Goal: Answer question/provide support: Share knowledge or assist other users

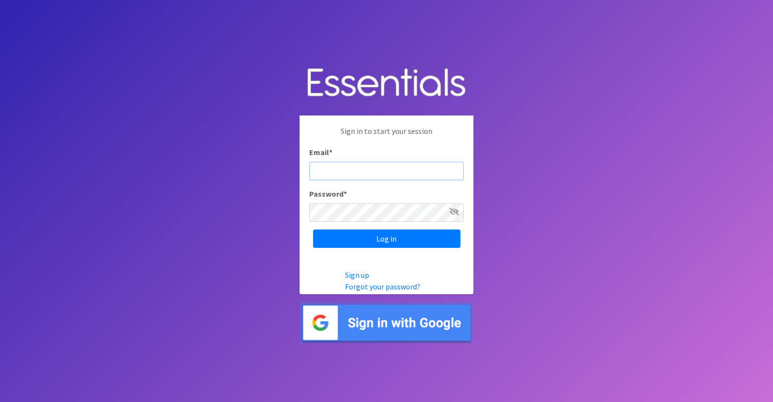
type input "diaperdepotnmore@gmail.com"
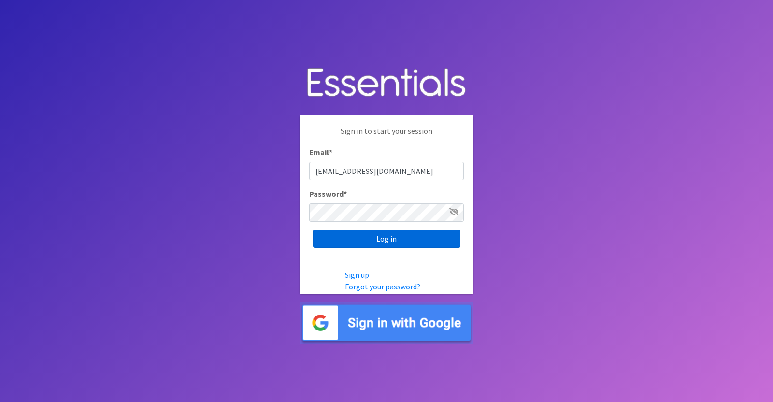
click at [428, 237] on input "Log in" at bounding box center [386, 238] width 147 height 18
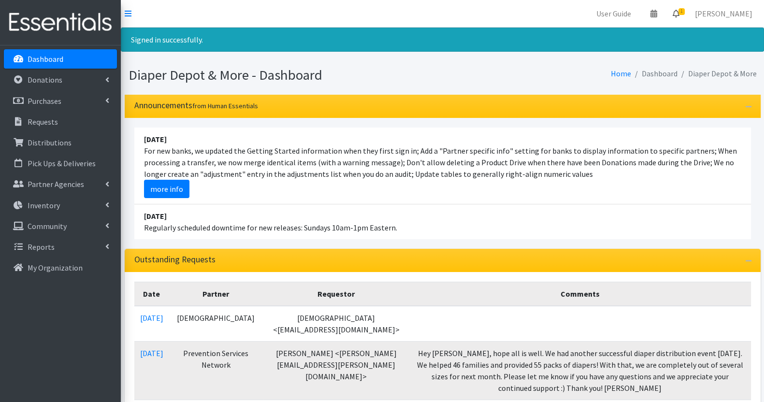
click at [687, 19] on link "1" at bounding box center [676, 13] width 22 height 19
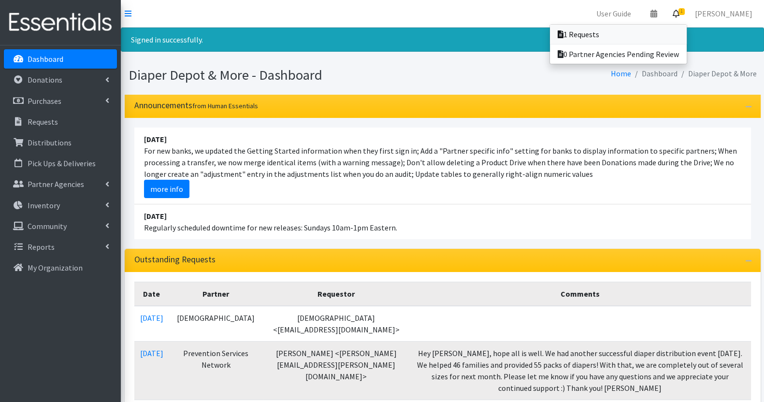
click at [615, 38] on link "1 Requests" at bounding box center [618, 34] width 137 height 19
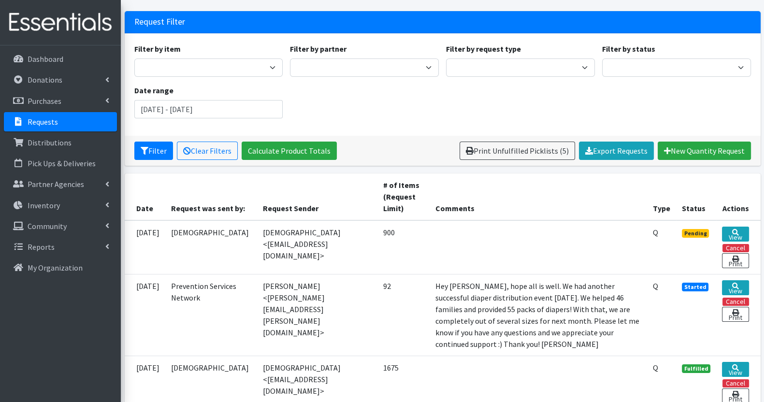
scroll to position [57, 0]
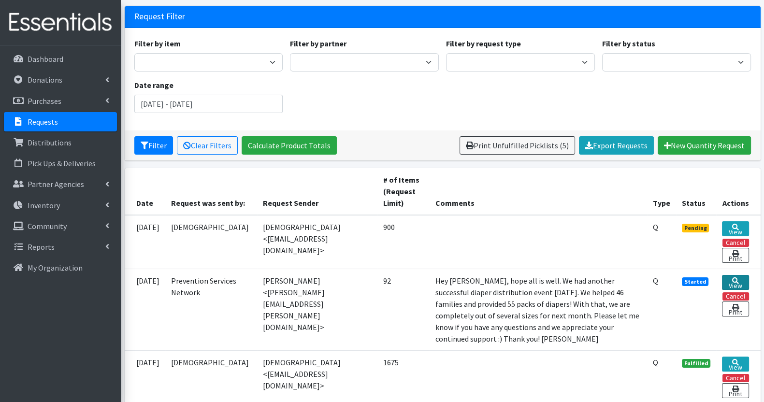
click at [739, 285] on link "View" at bounding box center [735, 282] width 27 height 15
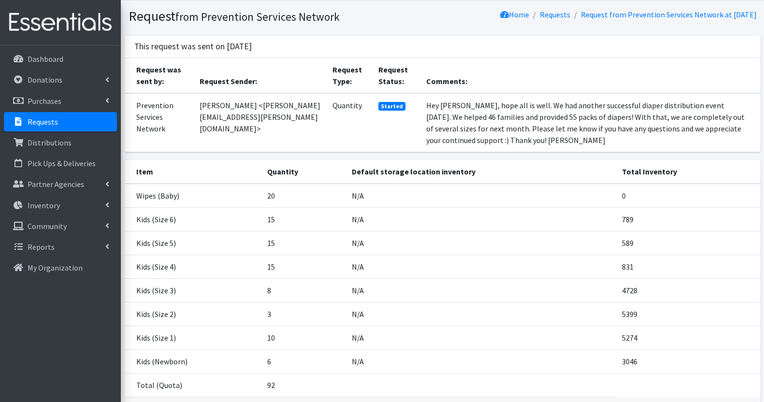
scroll to position [94, 0]
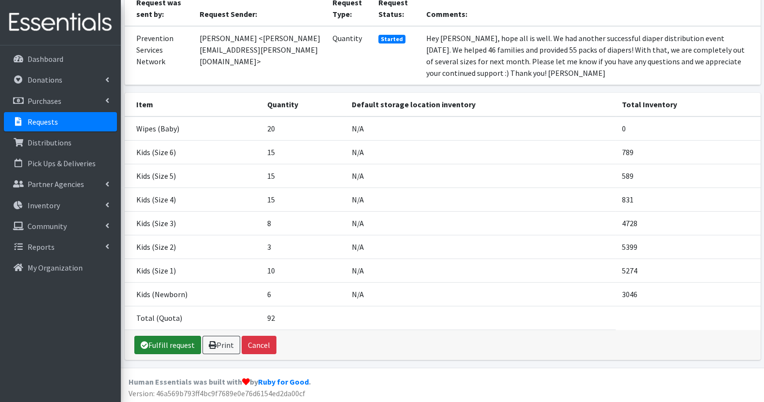
click at [174, 341] on link "Fulfill request" at bounding box center [167, 345] width 67 height 18
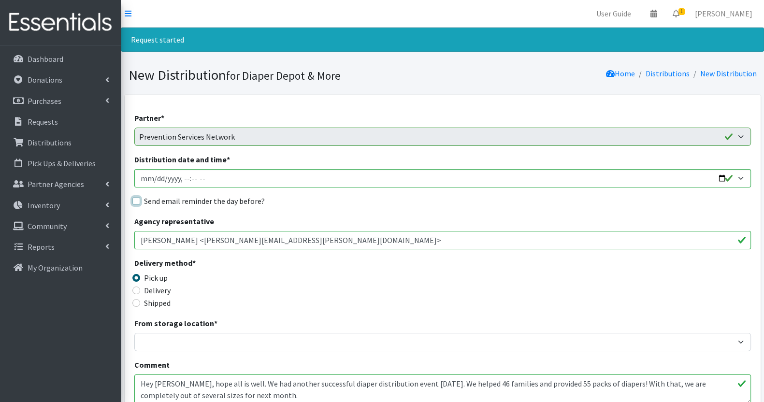
click at [138, 200] on input "Send email reminder the day before?" at bounding box center [136, 201] width 8 height 8
checkbox input "true"
click at [216, 177] on input "Distribution date and time *" at bounding box center [442, 178] width 616 height 18
click at [719, 177] on input "Distribution date and time *" at bounding box center [442, 178] width 616 height 18
type input "[DATE]T10:04"
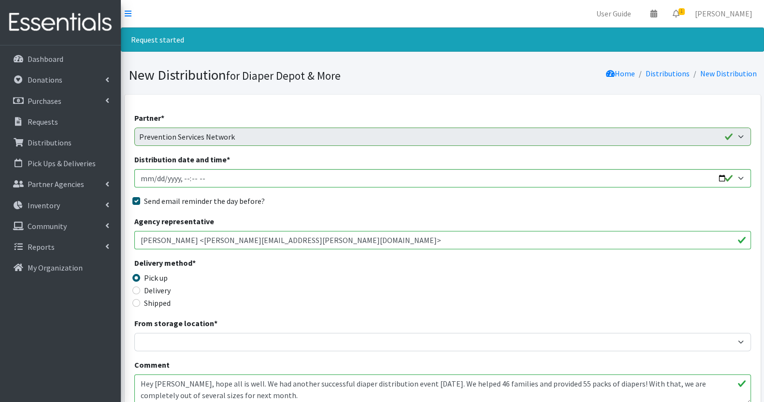
click at [362, 262] on div "Delivery method * Pick up Delivery Shipped Shipping cost" at bounding box center [442, 287] width 616 height 60
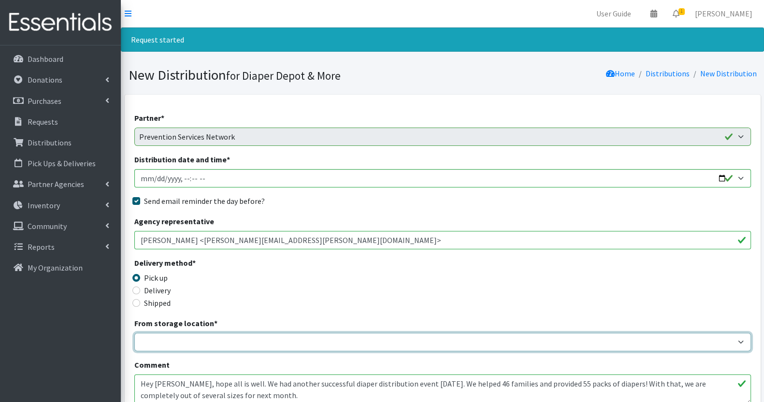
click at [478, 341] on select "Garage Office Space" at bounding box center [442, 342] width 616 height 18
select select "468"
click at [134, 333] on select "Garage Office Space" at bounding box center [442, 342] width 616 height 18
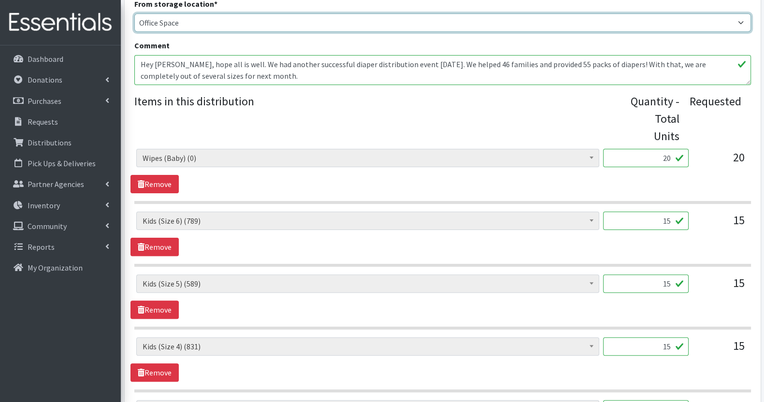
scroll to position [320, 0]
